Goal: Transaction & Acquisition: Purchase product/service

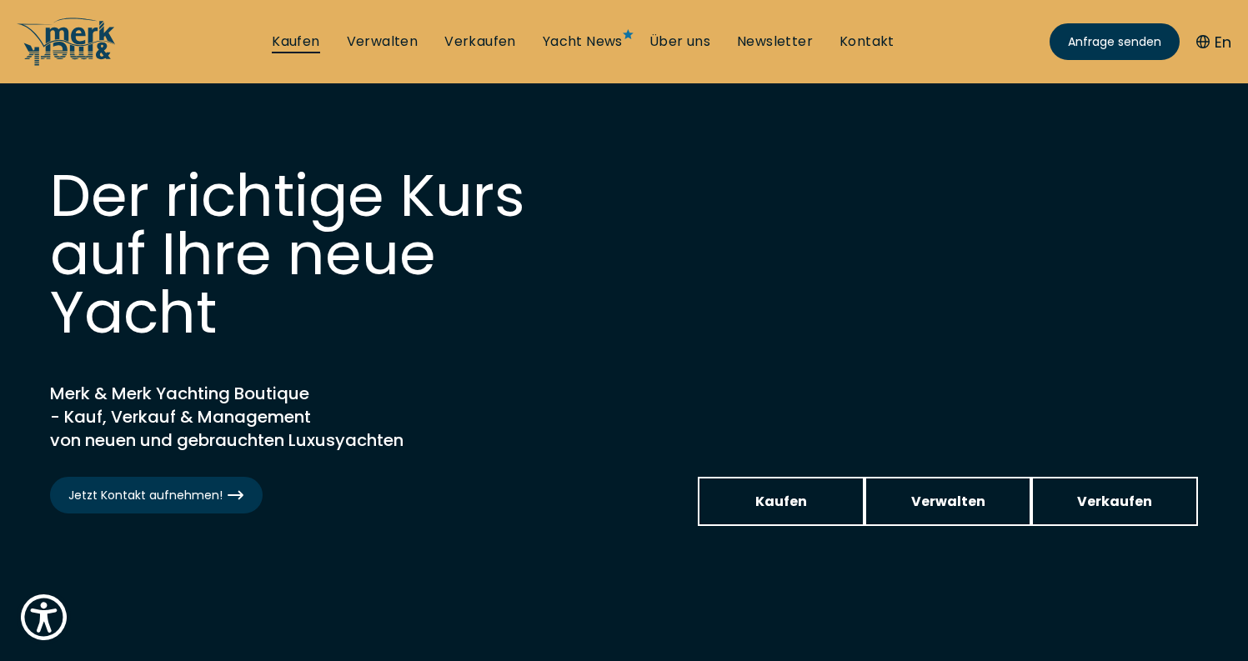
click at [297, 40] on link "Kaufen" at bounding box center [296, 42] width 48 height 18
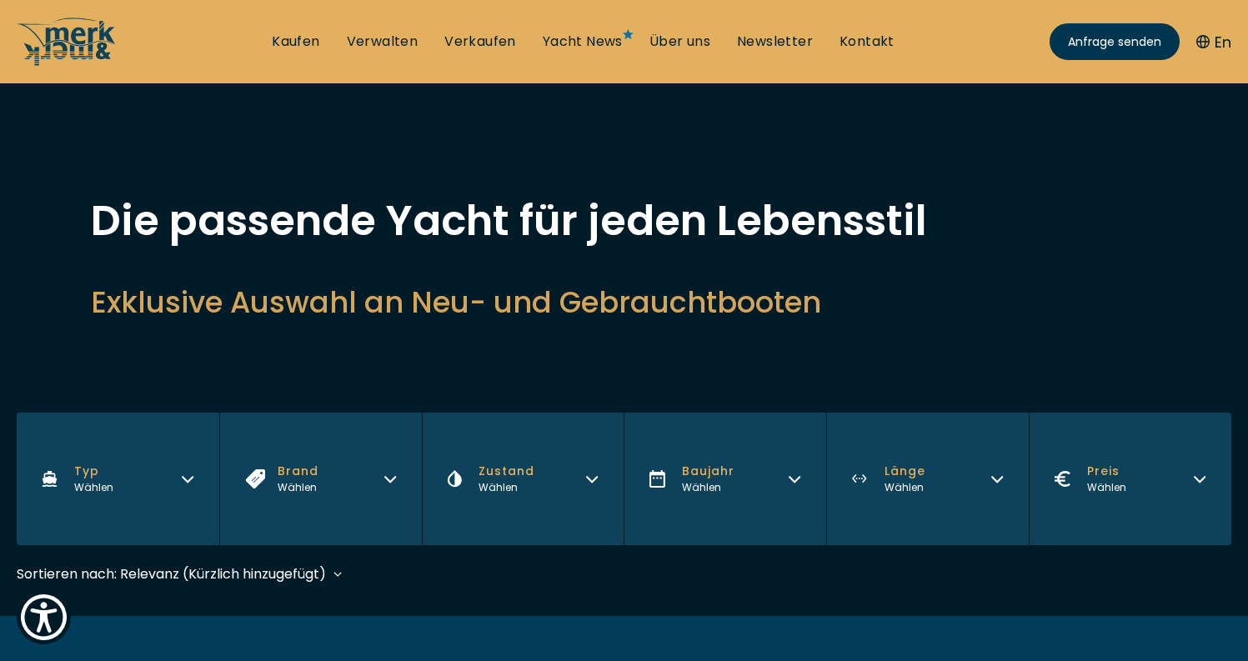
scroll to position [312, 0]
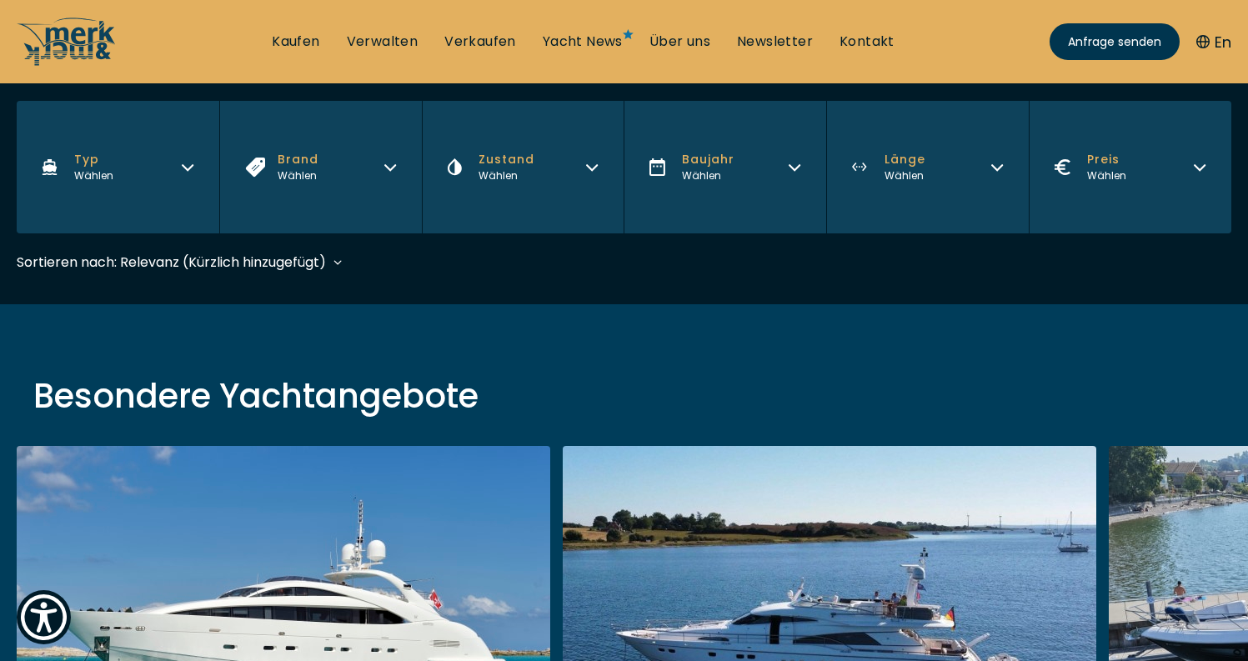
click at [384, 173] on button "Brand Wählen" at bounding box center [320, 167] width 203 height 133
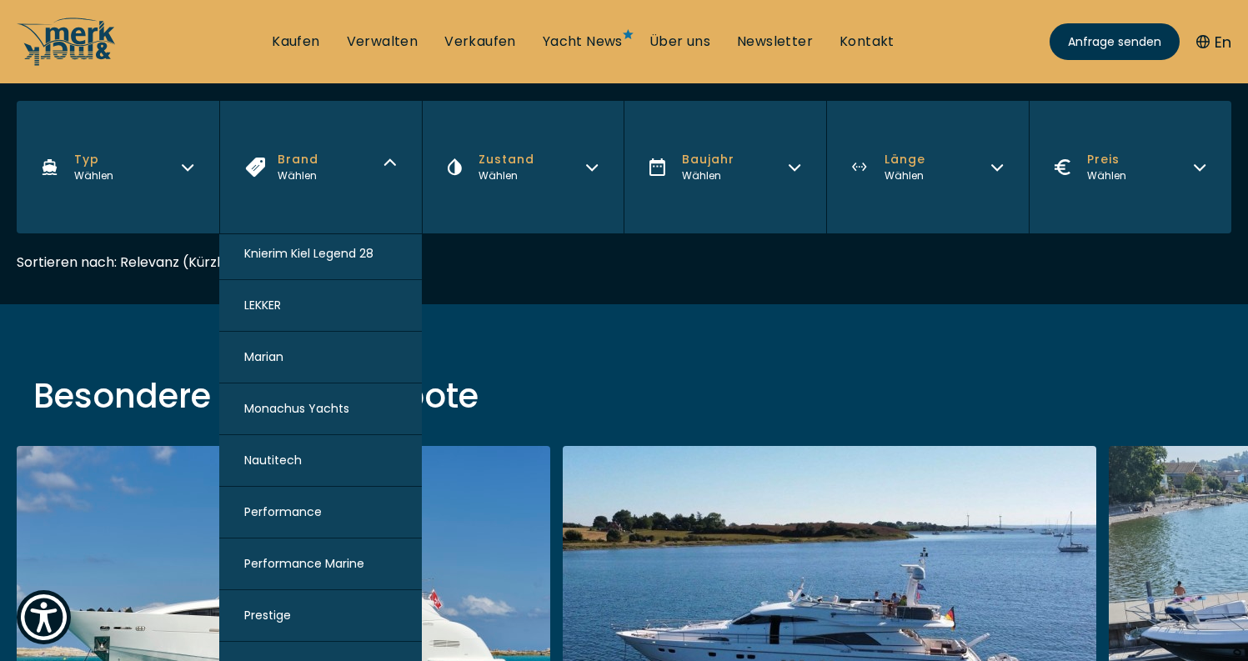
scroll to position [1478, 0]
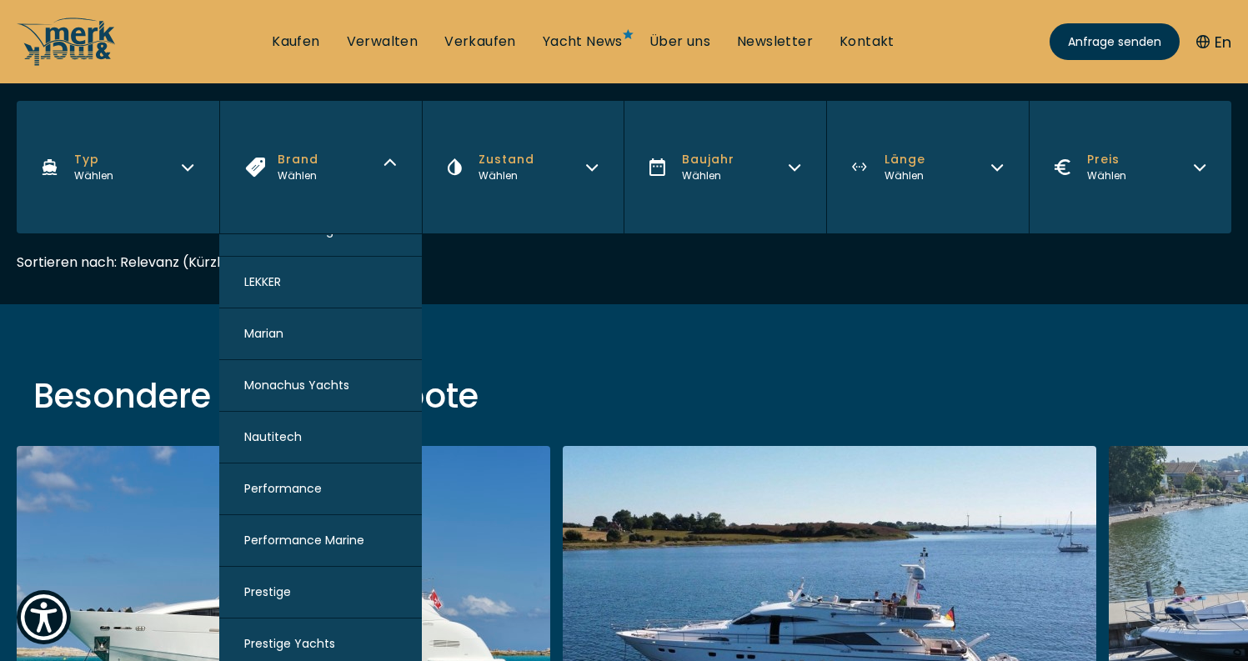
click at [292, 390] on span "Monachus Yachts" at bounding box center [296, 386] width 105 height 18
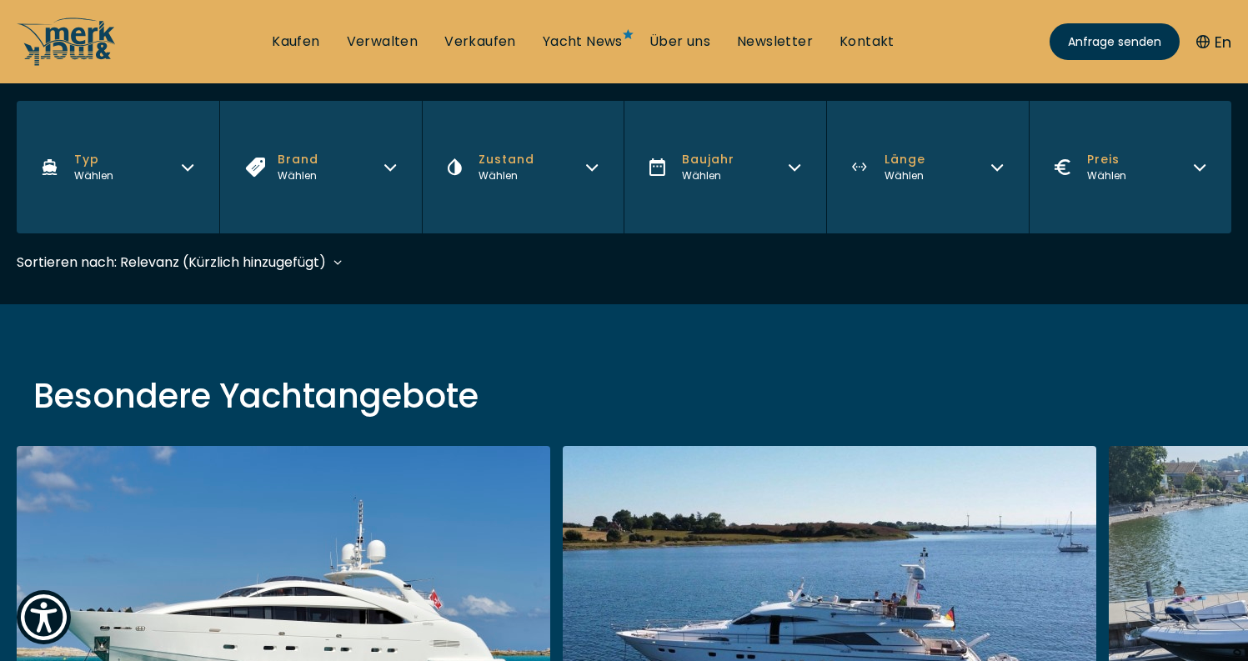
scroll to position [413, 0]
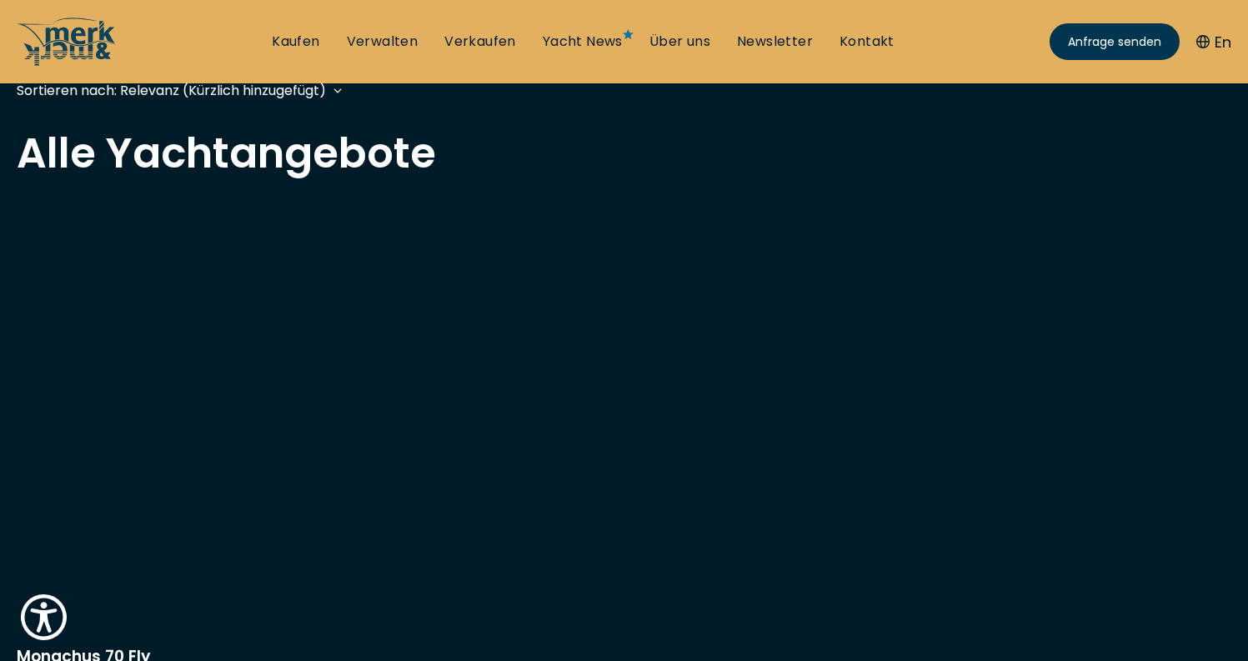
scroll to position [558, 0]
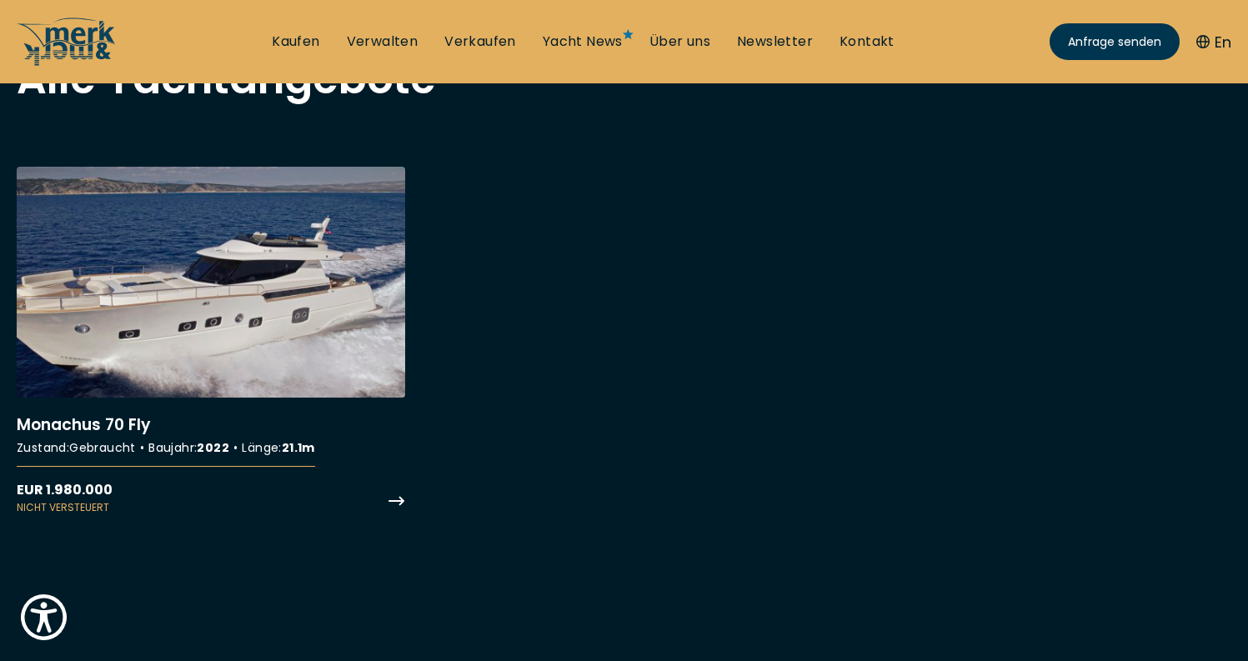
click at [366, 342] on link "More details about Monachus 70 Fly" at bounding box center [211, 341] width 389 height 349
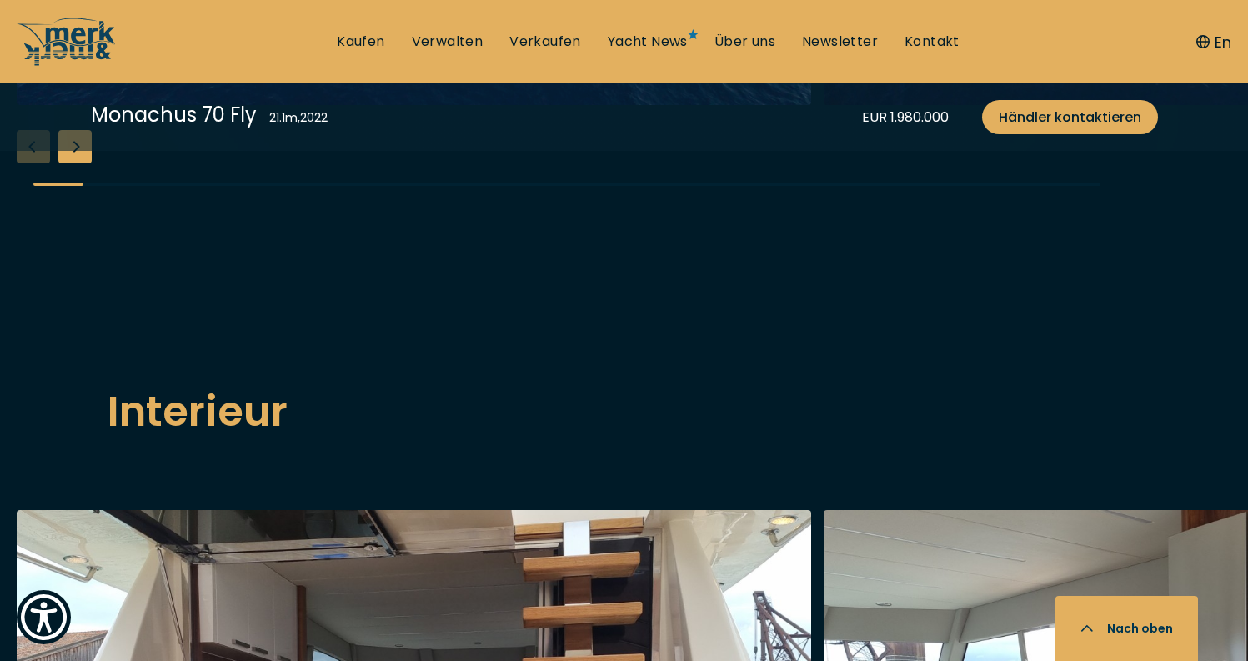
scroll to position [2155, 0]
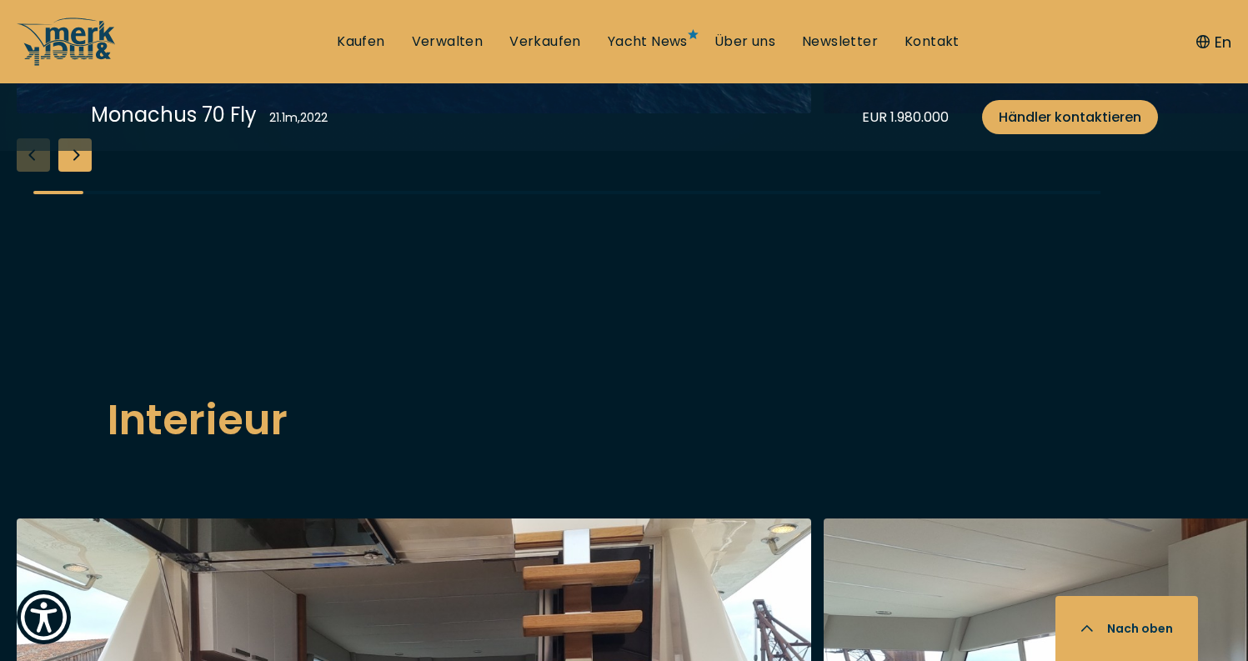
click at [81, 172] on div "Next slide" at bounding box center [74, 154] width 33 height 33
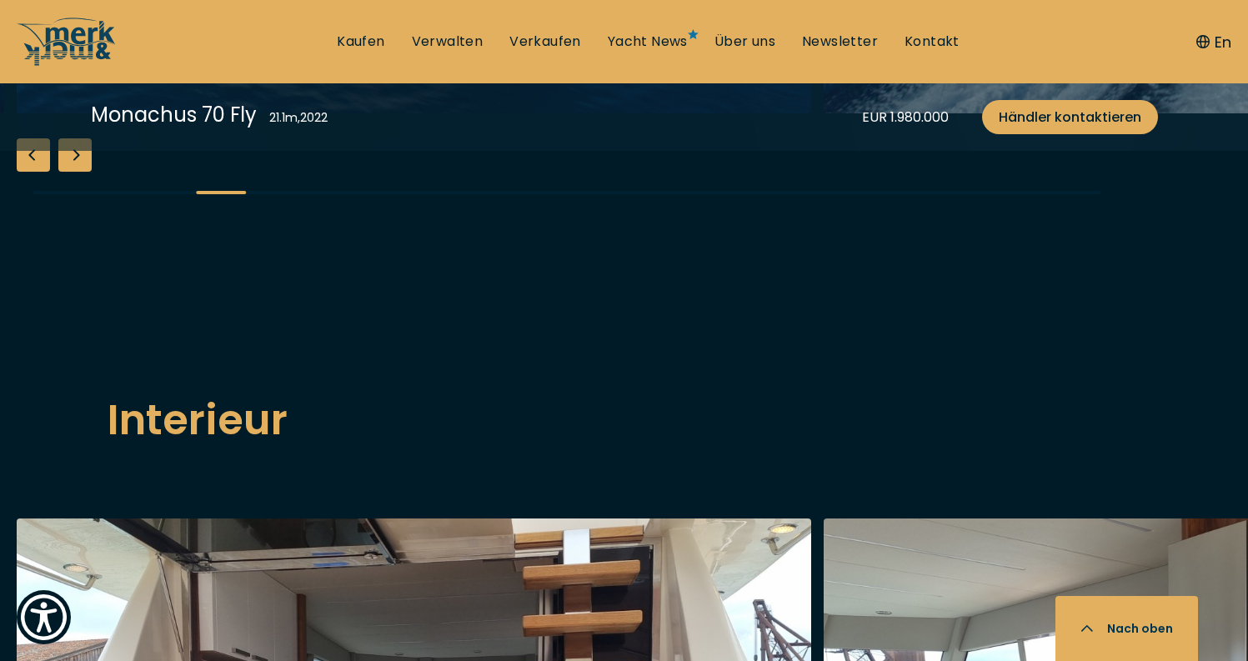
click at [81, 172] on div "Next slide" at bounding box center [74, 154] width 33 height 33
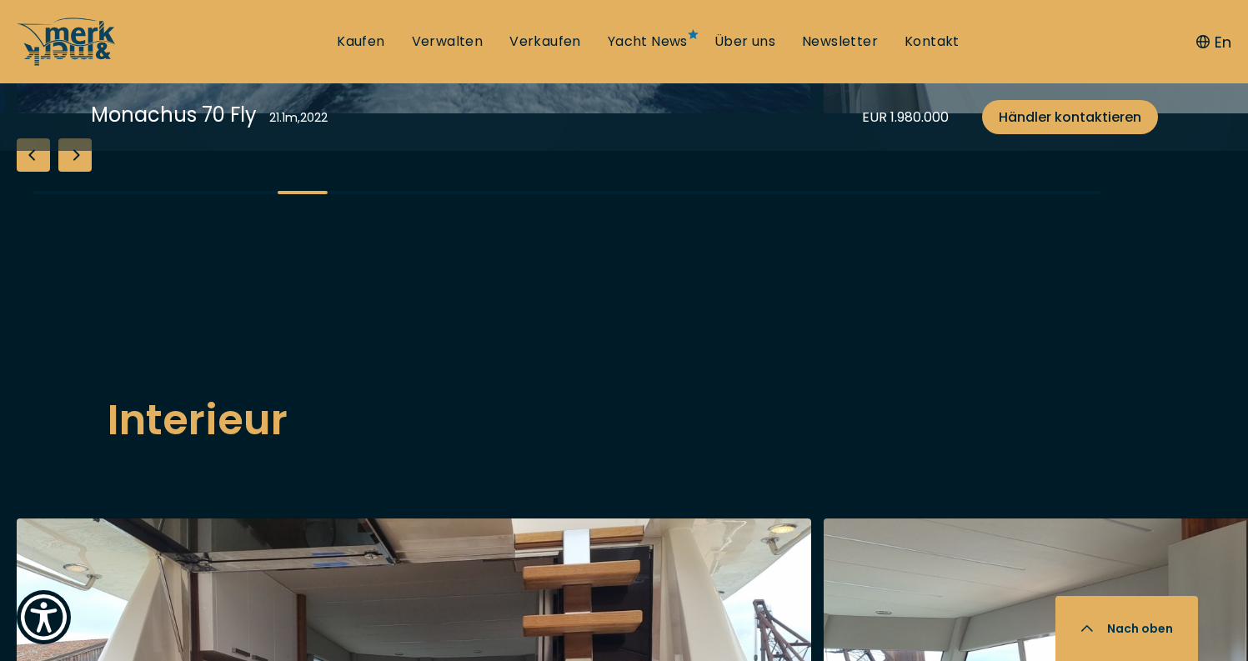
click at [81, 172] on div "Next slide" at bounding box center [74, 154] width 33 height 33
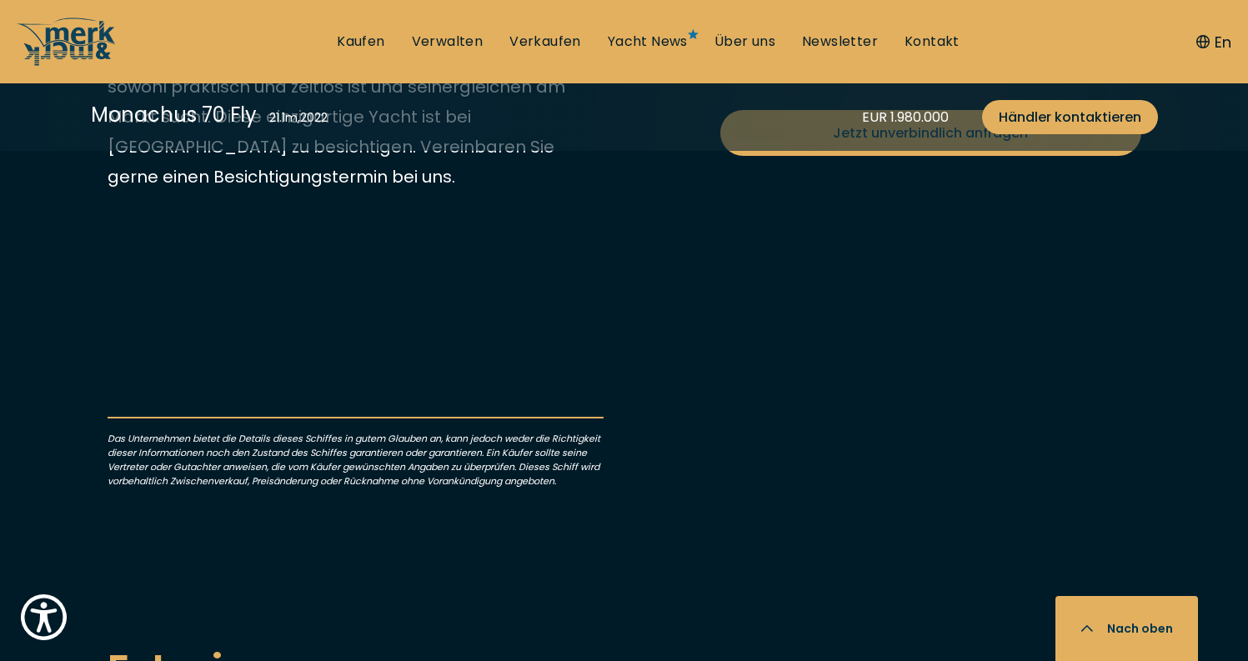
scroll to position [935, 0]
